Goal: Task Accomplishment & Management: Use online tool/utility

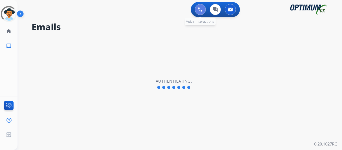
click at [201, 9] on img at bounding box center [200, 9] width 5 height 5
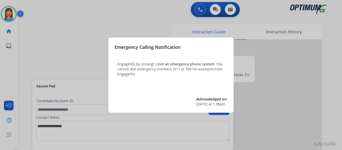
click at [29, 47] on div at bounding box center [171, 75] width 342 height 150
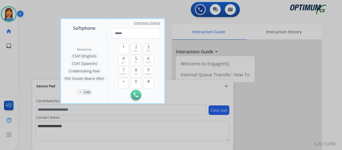
click at [29, 47] on div at bounding box center [171, 75] width 342 height 150
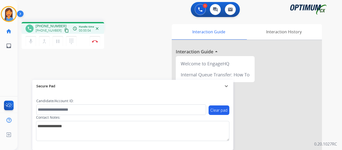
click at [64, 32] on mat-icon "content_copy" at bounding box center [66, 30] width 5 height 5
click at [95, 41] on img at bounding box center [95, 41] width 6 height 3
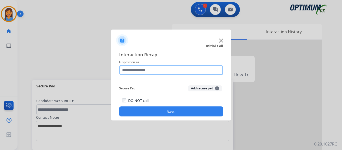
click at [145, 71] on input "text" at bounding box center [171, 70] width 104 height 10
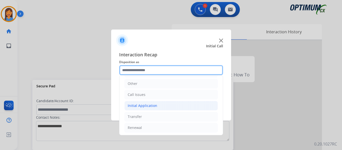
scroll to position [34, 0]
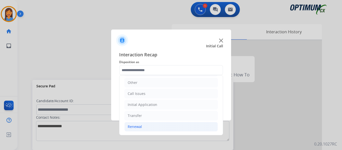
click at [139, 125] on div "Renewal" at bounding box center [135, 126] width 14 height 5
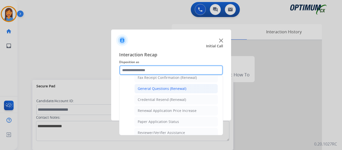
scroll to position [118, 0]
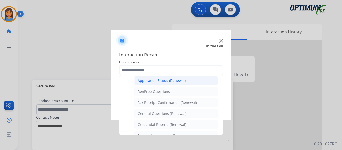
click at [155, 79] on div "Application Status (Renewal)" at bounding box center [162, 80] width 48 height 5
type input "**********"
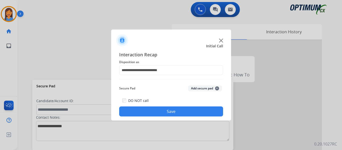
click at [184, 114] on button "Save" at bounding box center [171, 112] width 104 height 10
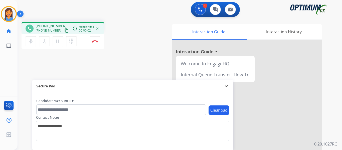
click at [64, 31] on mat-icon "content_copy" at bounding box center [66, 30] width 5 height 5
click at [95, 41] on img at bounding box center [95, 41] width 6 height 3
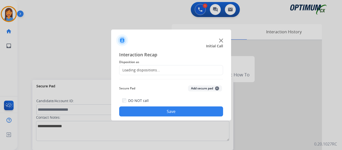
click at [140, 69] on div "Loading dispositions..." at bounding box center [140, 70] width 41 height 5
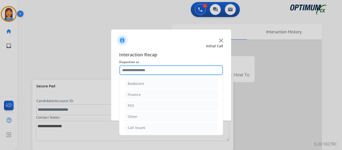
click at [153, 70] on input "text" at bounding box center [171, 70] width 104 height 10
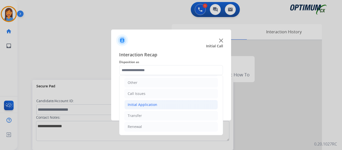
click at [145, 108] on li "Initial Application" at bounding box center [171, 105] width 93 height 10
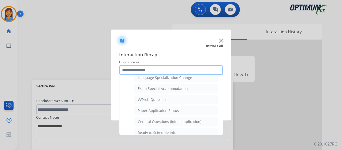
scroll to position [279, 0]
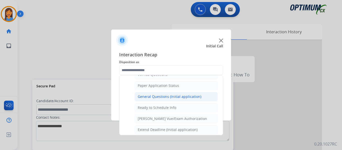
click at [161, 95] on div "General Questions (Initial application)" at bounding box center [170, 96] width 64 height 5
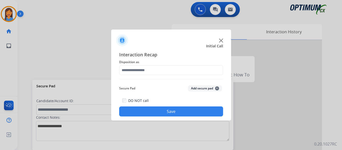
type input "**********"
click at [167, 110] on button "Save" at bounding box center [171, 112] width 104 height 10
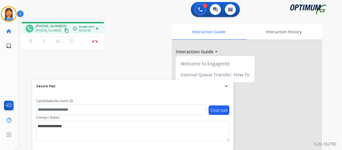
click at [64, 32] on mat-icon "content_copy" at bounding box center [66, 30] width 5 height 5
click at [136, 58] on div "phone +12023415948 +12023415948 content_copy access_time Call metrics Queue 00:…" at bounding box center [174, 122] width 313 height 209
click at [95, 42] on img at bounding box center [95, 41] width 6 height 3
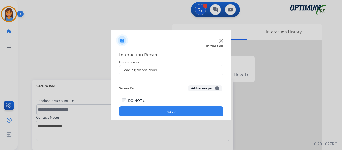
click at [158, 69] on div "Loading dispositions..." at bounding box center [140, 70] width 41 height 5
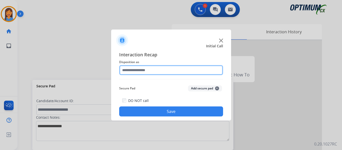
click at [163, 70] on input "text" at bounding box center [171, 70] width 104 height 10
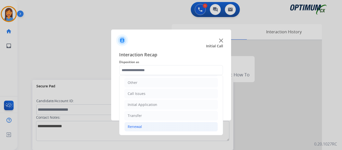
click at [139, 127] on div "Renewal" at bounding box center [135, 126] width 14 height 5
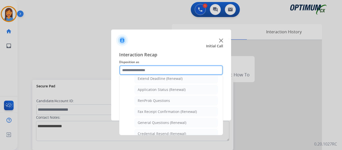
scroll to position [84, 0]
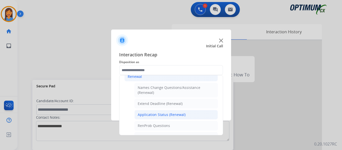
click at [154, 117] on div "Application Status (Renewal)" at bounding box center [162, 114] width 48 height 5
type input "**********"
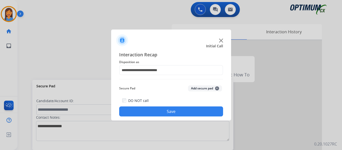
click at [175, 111] on button "Save" at bounding box center [171, 112] width 104 height 10
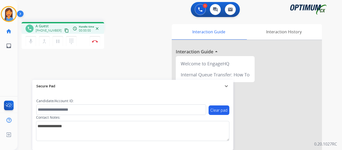
click at [64, 30] on mat-icon "content_copy" at bounding box center [66, 30] width 5 height 5
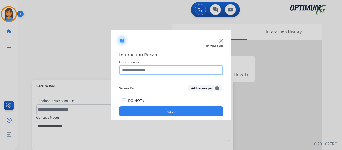
drag, startPoint x: 143, startPoint y: 68, endPoint x: 149, endPoint y: 73, distance: 7.5
click at [143, 68] on input "text" at bounding box center [171, 70] width 104 height 10
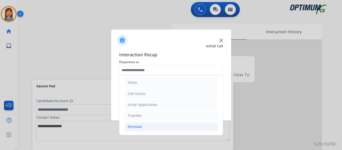
click at [143, 130] on li "Renewal" at bounding box center [171, 127] width 93 height 10
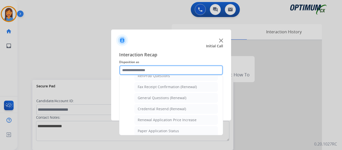
scroll to position [134, 0]
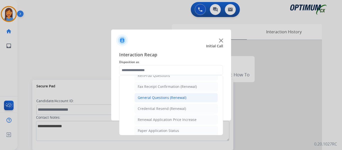
click at [155, 98] on div "General Questions (Renewal)" at bounding box center [162, 97] width 49 height 5
type input "**********"
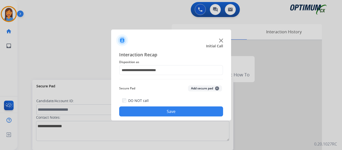
click at [169, 112] on button "Save" at bounding box center [171, 112] width 104 height 10
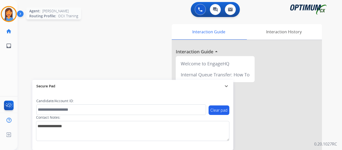
click at [11, 17] on img at bounding box center [9, 14] width 14 height 14
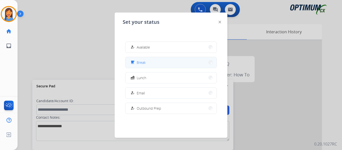
click at [166, 65] on button "free_breakfast Break" at bounding box center [171, 62] width 91 height 11
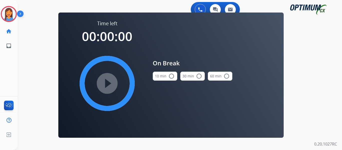
click at [165, 79] on button "10 min radio_button_unchecked" at bounding box center [165, 76] width 25 height 9
click at [105, 82] on mat-icon "play_circle_filled" at bounding box center [107, 83] width 6 height 6
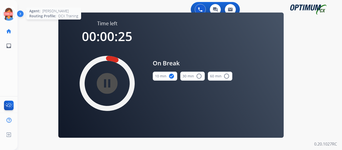
click at [11, 15] on icon at bounding box center [9, 14] width 16 height 16
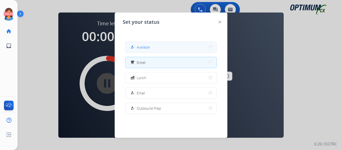
click at [139, 49] on span "Available" at bounding box center [143, 47] width 13 height 5
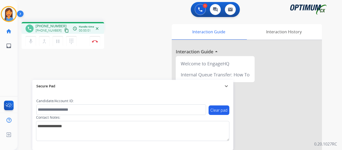
click at [64, 29] on mat-icon "content_copy" at bounding box center [66, 30] width 5 height 5
click at [95, 43] on button "Disconnect" at bounding box center [95, 41] width 11 height 11
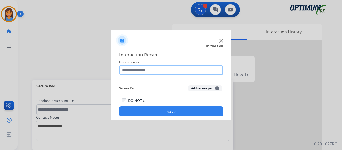
click at [148, 71] on input "text" at bounding box center [171, 70] width 104 height 10
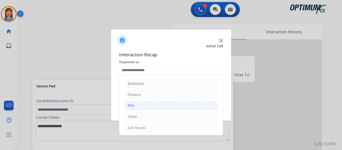
click at [146, 107] on li "PDS" at bounding box center [171, 106] width 93 height 10
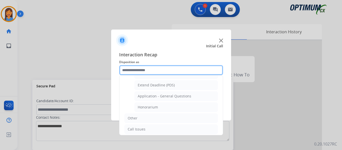
scroll to position [125, 0]
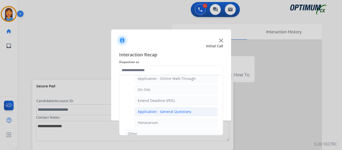
click at [156, 113] on div "Application - General Questions" at bounding box center [165, 111] width 54 height 5
type input "**********"
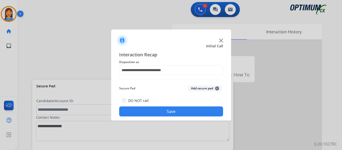
click at [208, 113] on button "Save" at bounding box center [171, 112] width 104 height 10
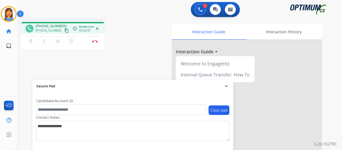
click at [64, 30] on mat-icon "content_copy" at bounding box center [66, 30] width 5 height 5
click at [94, 42] on img at bounding box center [95, 41] width 6 height 3
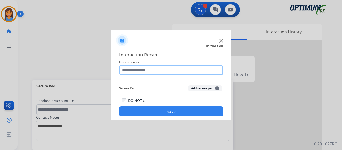
click at [151, 67] on input "text" at bounding box center [171, 70] width 104 height 10
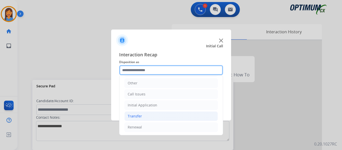
scroll to position [34, 0]
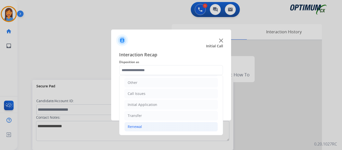
click at [139, 129] on div "Renewal" at bounding box center [135, 126] width 14 height 5
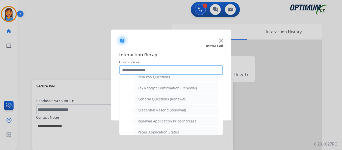
scroll to position [134, 0]
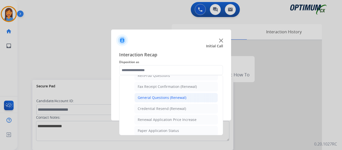
click at [159, 100] on li "General Questions (Renewal)" at bounding box center [176, 98] width 83 height 10
type input "**********"
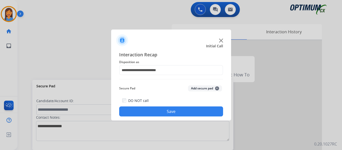
click at [167, 109] on button "Save" at bounding box center [171, 112] width 104 height 10
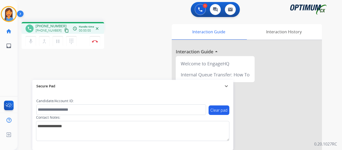
click at [64, 31] on mat-icon "content_copy" at bounding box center [66, 30] width 5 height 5
click at [98, 40] on button "Disconnect" at bounding box center [95, 41] width 11 height 11
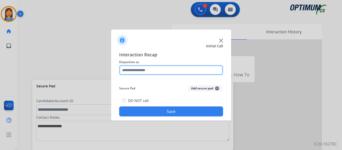
click at [172, 68] on input "text" at bounding box center [171, 70] width 104 height 10
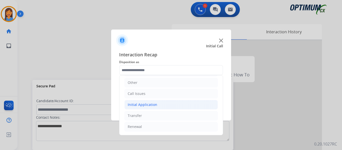
click at [155, 103] on div "Initial Application" at bounding box center [143, 104] width 30 height 5
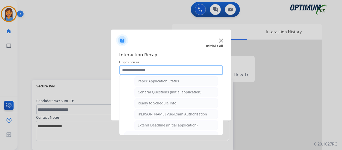
scroll to position [285, 0]
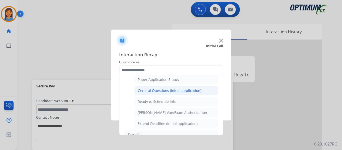
click at [161, 89] on div "General Questions (Initial application)" at bounding box center [170, 90] width 64 height 5
type input "**********"
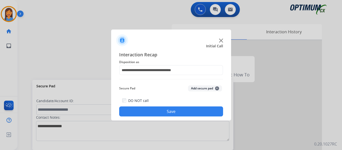
click at [167, 110] on button "Save" at bounding box center [171, 112] width 104 height 10
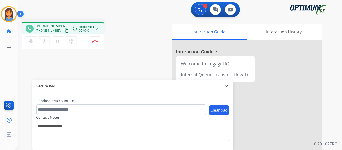
click at [64, 30] on mat-icon "content_copy" at bounding box center [66, 30] width 5 height 5
click at [94, 44] on button "Disconnect" at bounding box center [95, 41] width 11 height 11
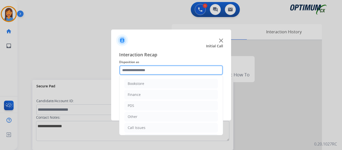
click at [139, 74] on input "text" at bounding box center [171, 70] width 104 height 10
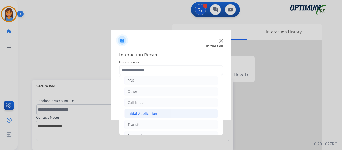
click at [146, 115] on div "Initial Application" at bounding box center [143, 113] width 30 height 5
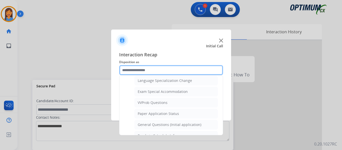
scroll to position [276, 0]
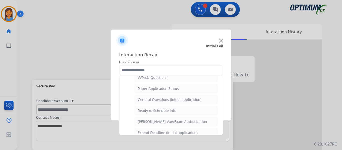
drag, startPoint x: 161, startPoint y: 100, endPoint x: 165, endPoint y: 105, distance: 6.0
click at [161, 100] on div "General Questions (Initial application)" at bounding box center [170, 99] width 64 height 5
type input "**********"
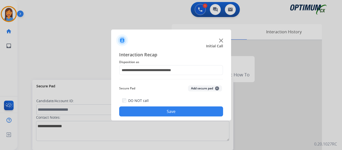
click at [167, 108] on button "Save" at bounding box center [171, 112] width 104 height 10
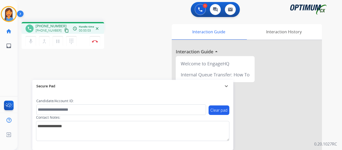
click at [64, 30] on mat-icon "content_copy" at bounding box center [66, 30] width 5 height 5
click at [96, 42] on img at bounding box center [95, 41] width 6 height 3
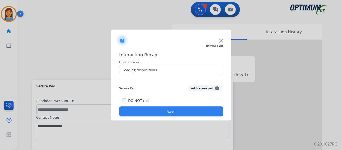
click at [159, 71] on div "Loading dispositions..." at bounding box center [171, 70] width 104 height 10
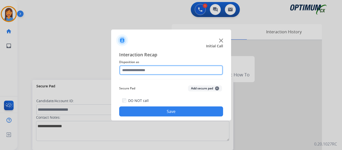
click at [148, 70] on input "text" at bounding box center [171, 70] width 104 height 10
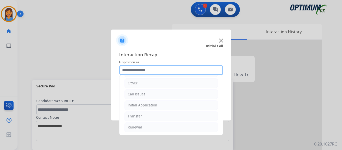
scroll to position [34, 0]
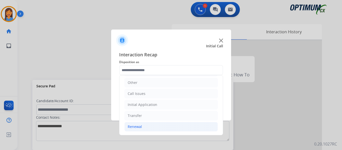
click at [143, 126] on li "Renewal" at bounding box center [171, 127] width 93 height 10
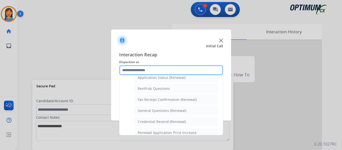
scroll to position [134, 0]
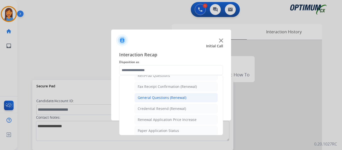
click at [157, 99] on div "General Questions (Renewal)" at bounding box center [162, 97] width 49 height 5
type input "**********"
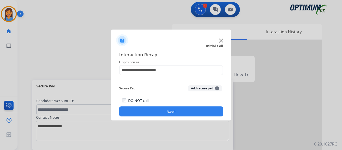
click at [157, 111] on button "Save" at bounding box center [171, 112] width 104 height 10
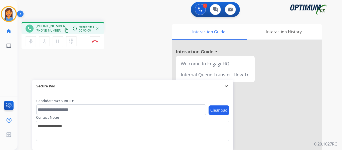
click at [64, 30] on mat-icon "content_copy" at bounding box center [66, 30] width 5 height 5
drag, startPoint x: 96, startPoint y: 42, endPoint x: 114, endPoint y: 48, distance: 19.3
click at [96, 42] on img at bounding box center [95, 41] width 6 height 3
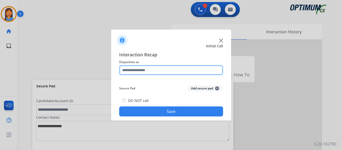
click at [147, 71] on input "text" at bounding box center [171, 70] width 104 height 10
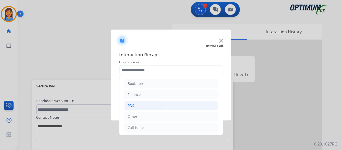
click at [145, 105] on li "PDS" at bounding box center [171, 106] width 93 height 10
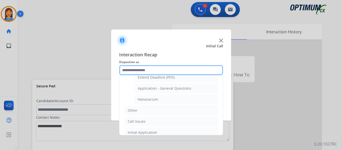
scroll to position [150, 0]
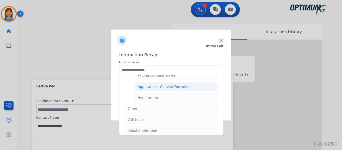
click at [175, 88] on div "Application - General Questions" at bounding box center [165, 86] width 54 height 5
type input "**********"
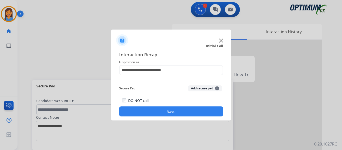
click at [175, 112] on button "Save" at bounding box center [171, 112] width 104 height 10
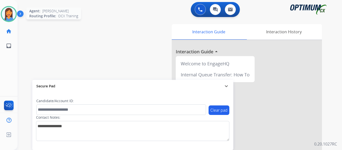
click at [3, 14] on img at bounding box center [9, 14] width 14 height 14
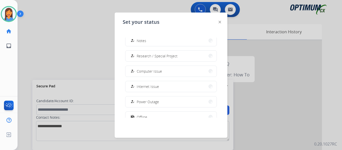
scroll to position [125, 0]
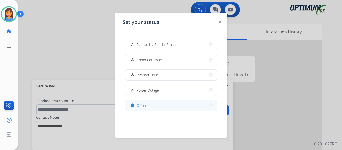
click at [150, 107] on button "work_off Offline" at bounding box center [171, 105] width 91 height 11
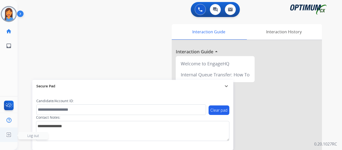
click at [10, 135] on img at bounding box center [8, 135] width 9 height 10
